Goal: Find specific page/section: Find specific page/section

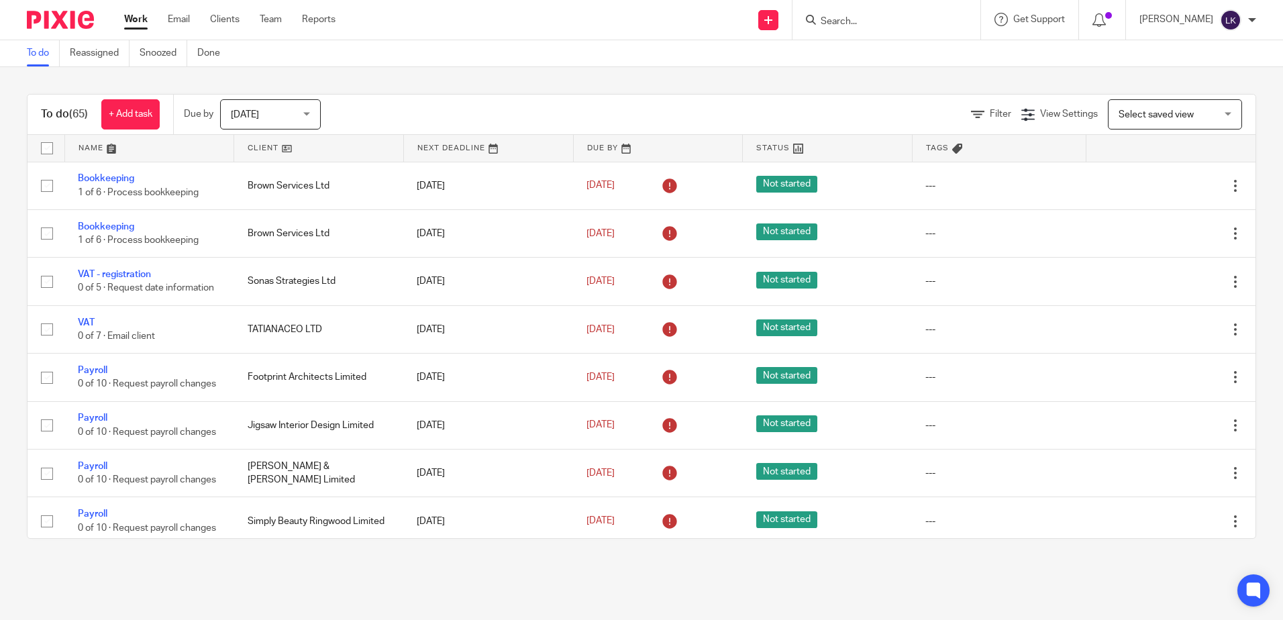
click at [843, 28] on input "Search" at bounding box center [879, 22] width 121 height 12
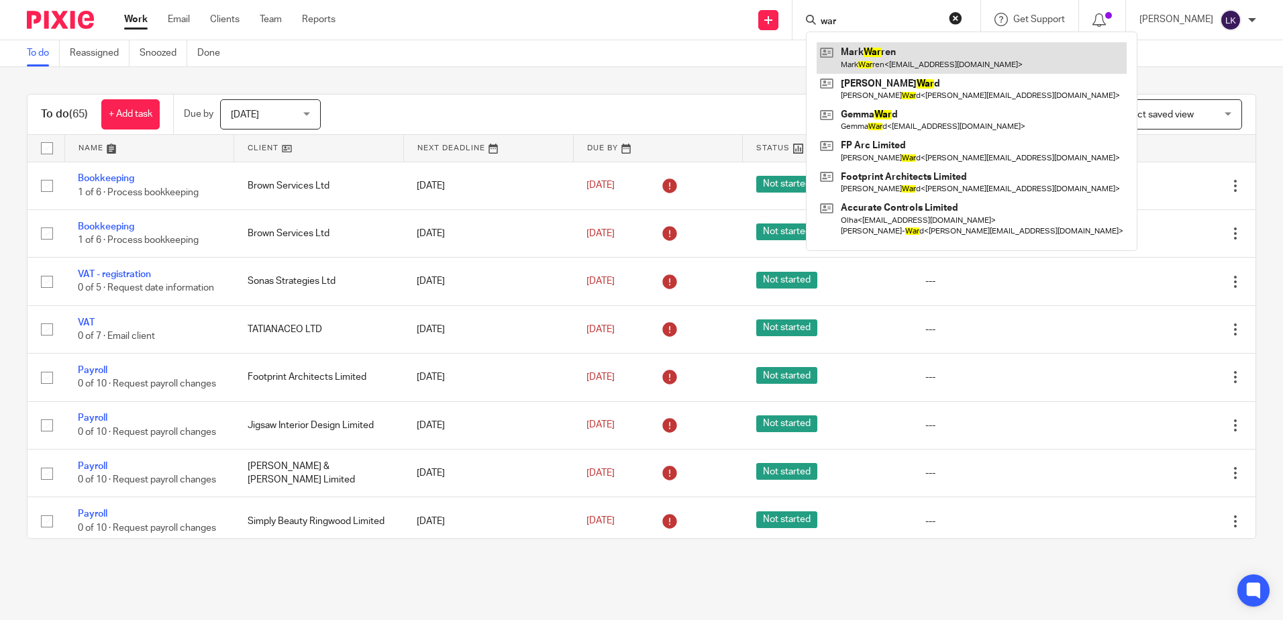
type input "war"
click at [888, 48] on link at bounding box center [972, 57] width 310 height 31
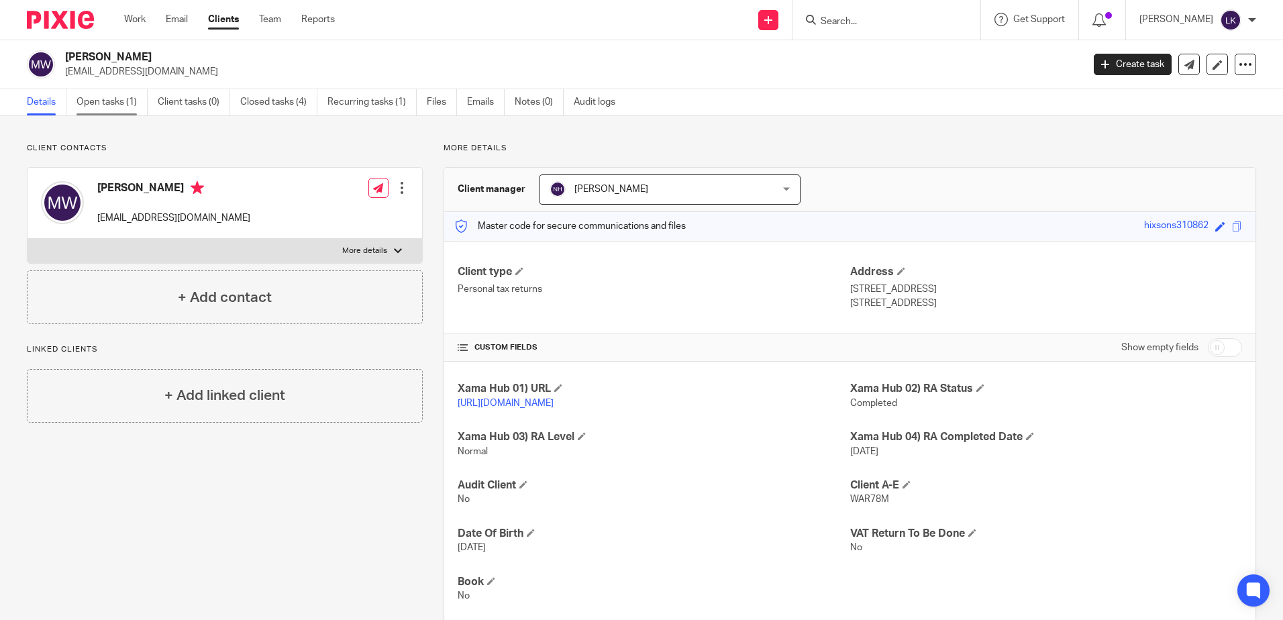
click at [89, 96] on link "Open tasks (1)" at bounding box center [112, 102] width 71 height 26
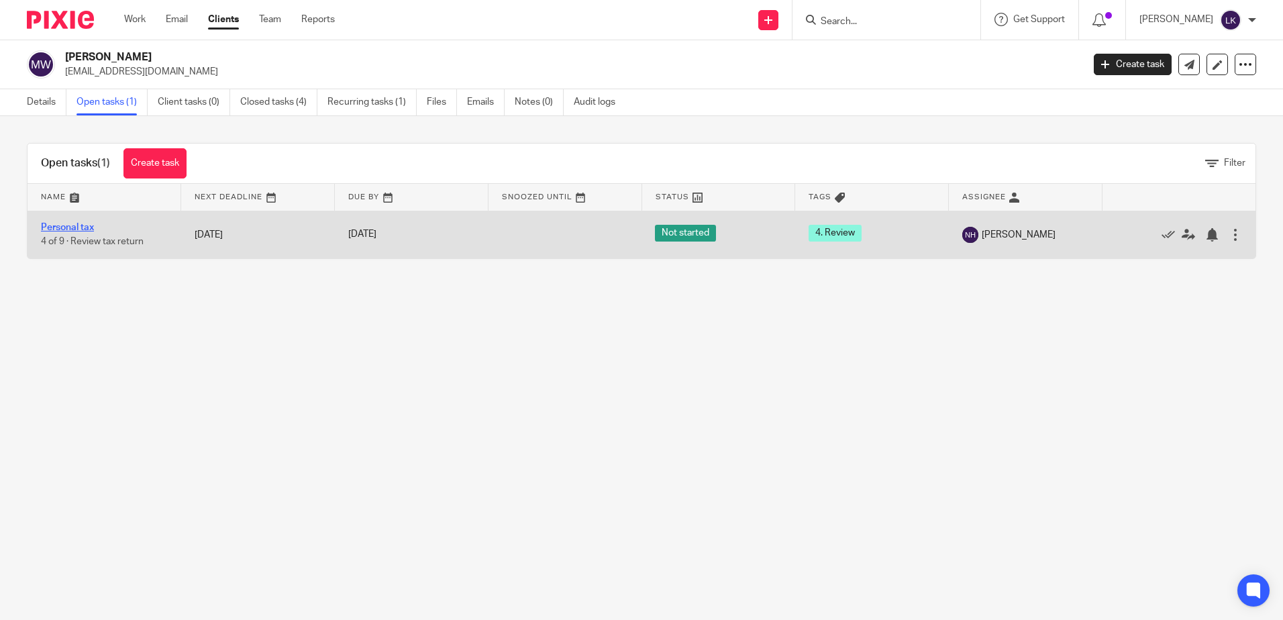
click at [79, 226] on link "Personal tax" at bounding box center [67, 227] width 53 height 9
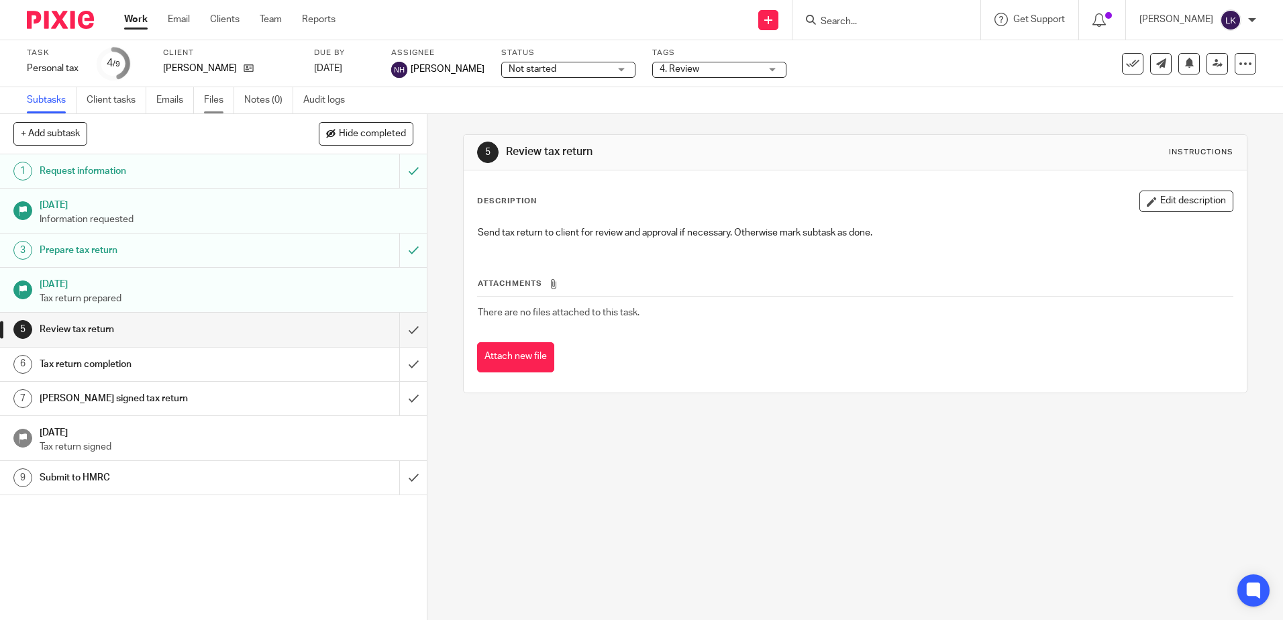
click at [209, 96] on link "Files" at bounding box center [219, 100] width 30 height 26
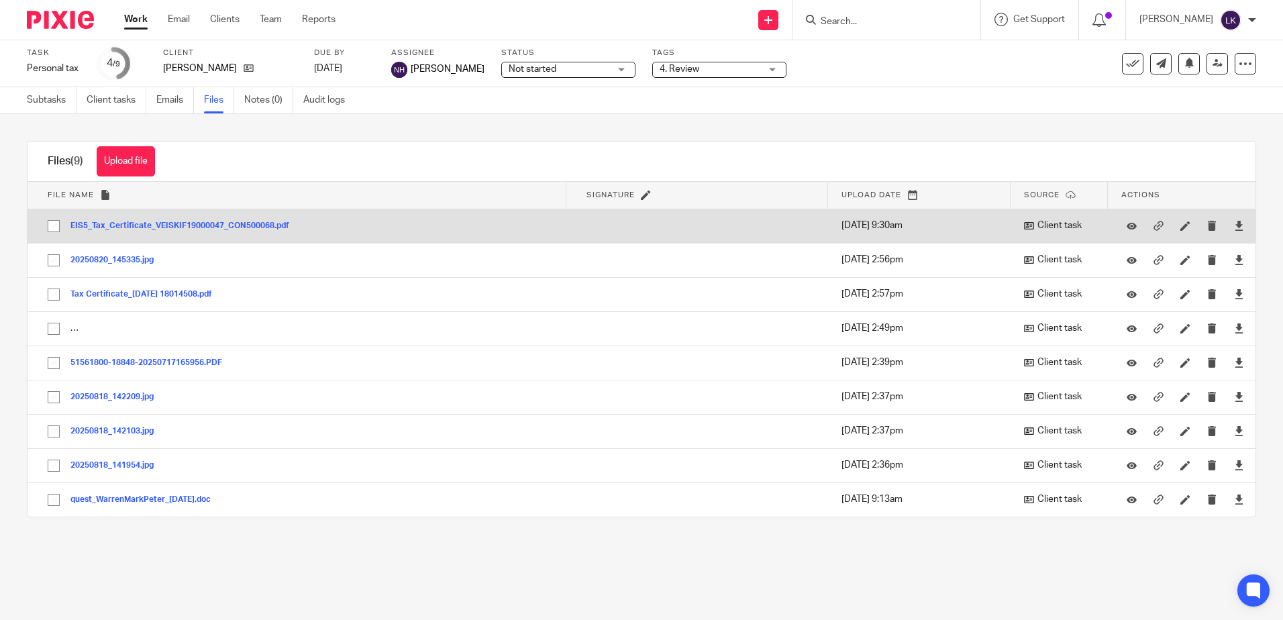
click at [163, 224] on button "EIS5_Tax_Certificate_VEISKIF19000047_CON500068.pdf" at bounding box center [184, 225] width 229 height 9
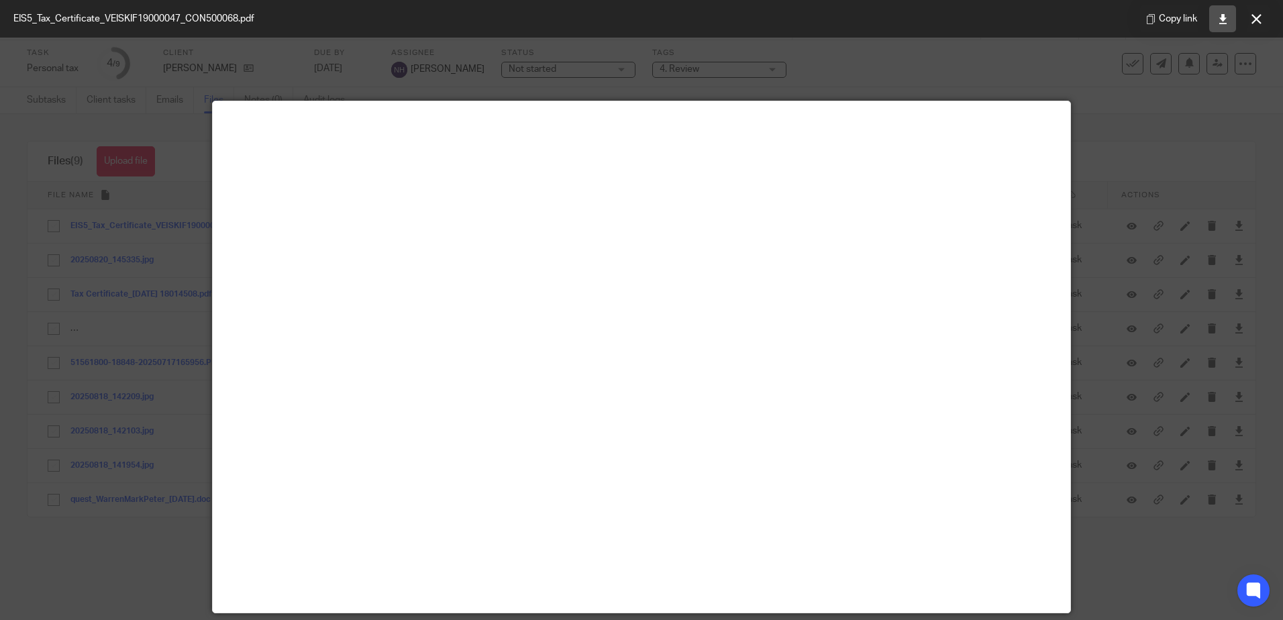
click at [1223, 19] on icon at bounding box center [1223, 19] width 10 height 10
